Goal: Information Seeking & Learning: Learn about a topic

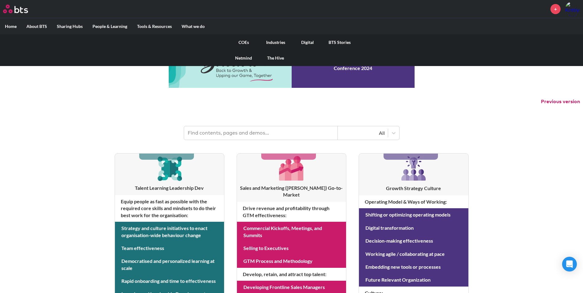
click at [242, 45] on link "COEs" at bounding box center [244, 42] width 32 height 16
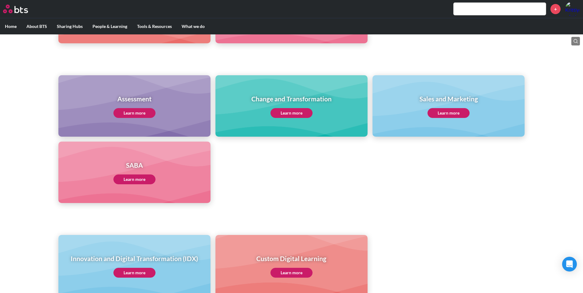
scroll to position [246, 0]
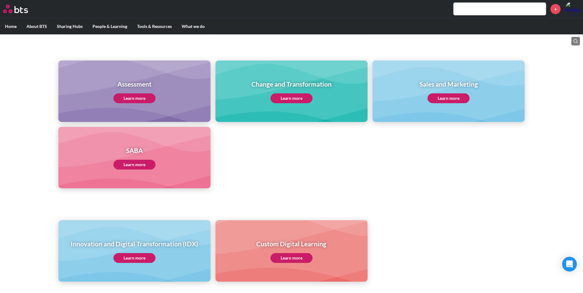
click at [135, 168] on link "Learn more" at bounding box center [134, 165] width 42 height 10
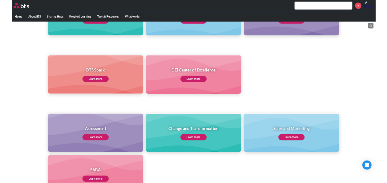
scroll to position [123, 0]
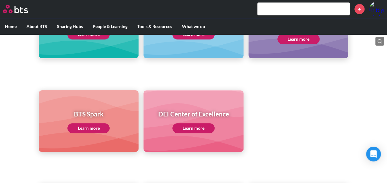
click at [10, 27] on label "Home" at bounding box center [11, 26] width 22 height 16
click at [0, 0] on input "Home" at bounding box center [0, 0] width 0 height 0
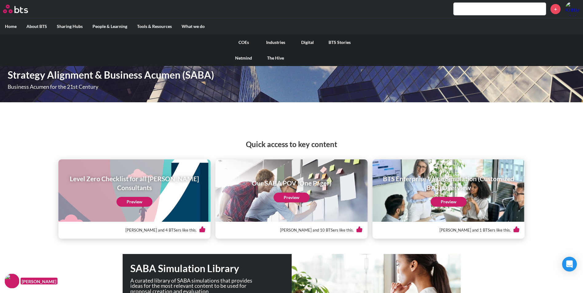
click at [246, 43] on link "COEs" at bounding box center [244, 42] width 32 height 16
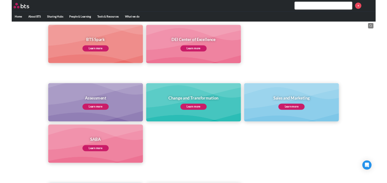
scroll to position [185, 0]
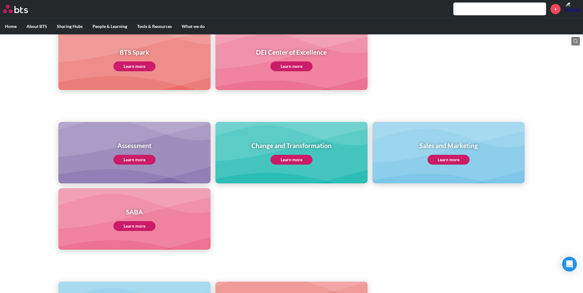
click at [136, 228] on link "Learn more" at bounding box center [134, 226] width 42 height 10
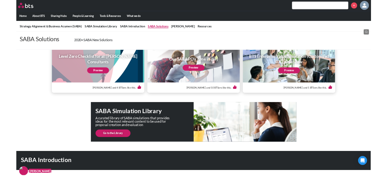
scroll to position [31, 0]
